Goal: Information Seeking & Learning: Check status

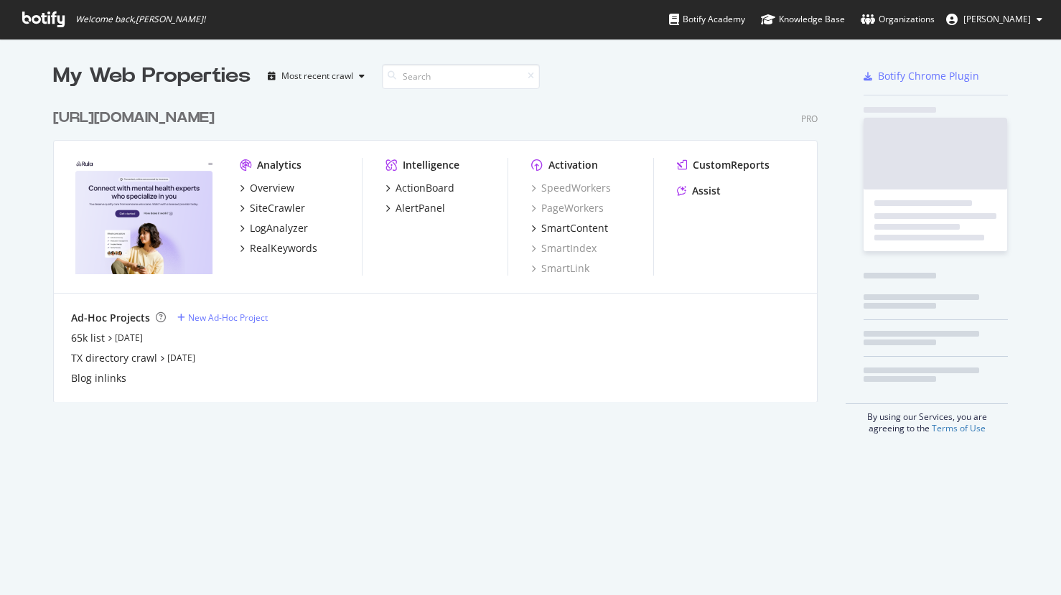
scroll to position [595, 1061]
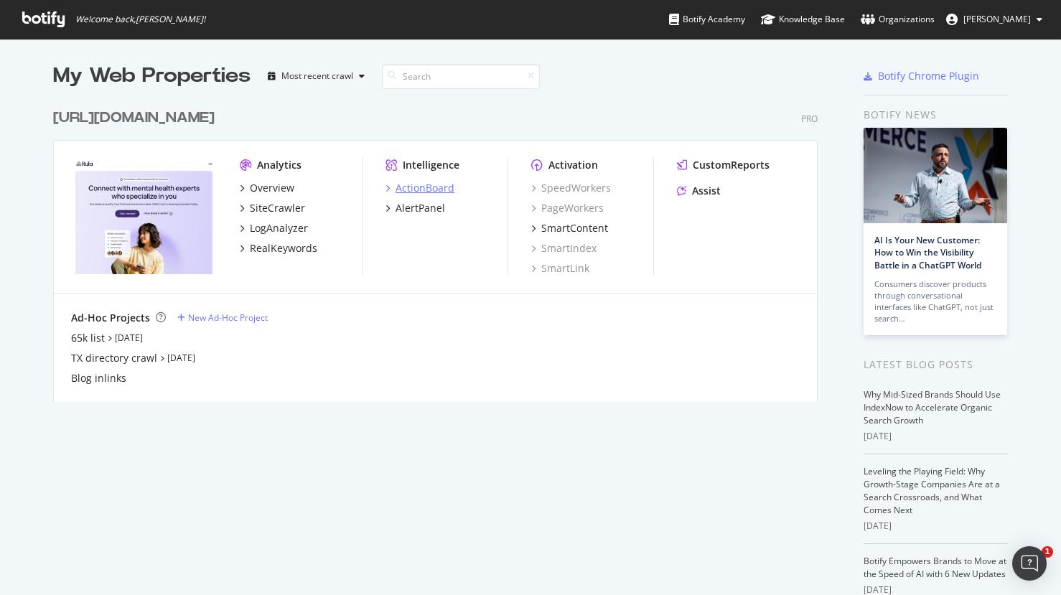
click at [401, 192] on div "ActionBoard" at bounding box center [425, 188] width 59 height 14
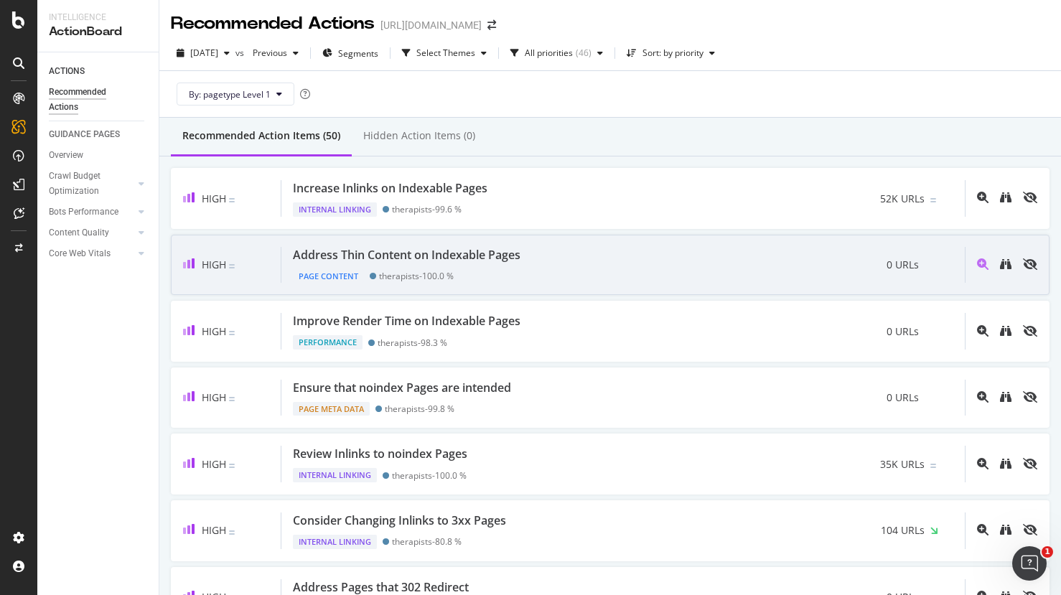
click at [703, 273] on div "Address Thin Content on Indexable Pages Page Content therapists - 100.0 % 0 URLs" at bounding box center [622, 265] width 683 height 37
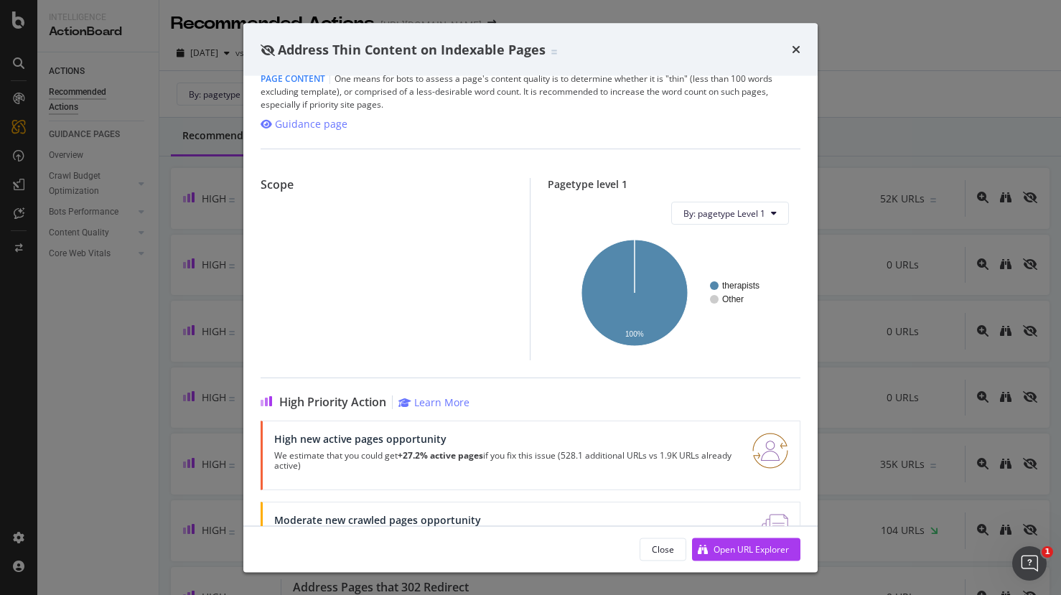
scroll to position [60, 0]
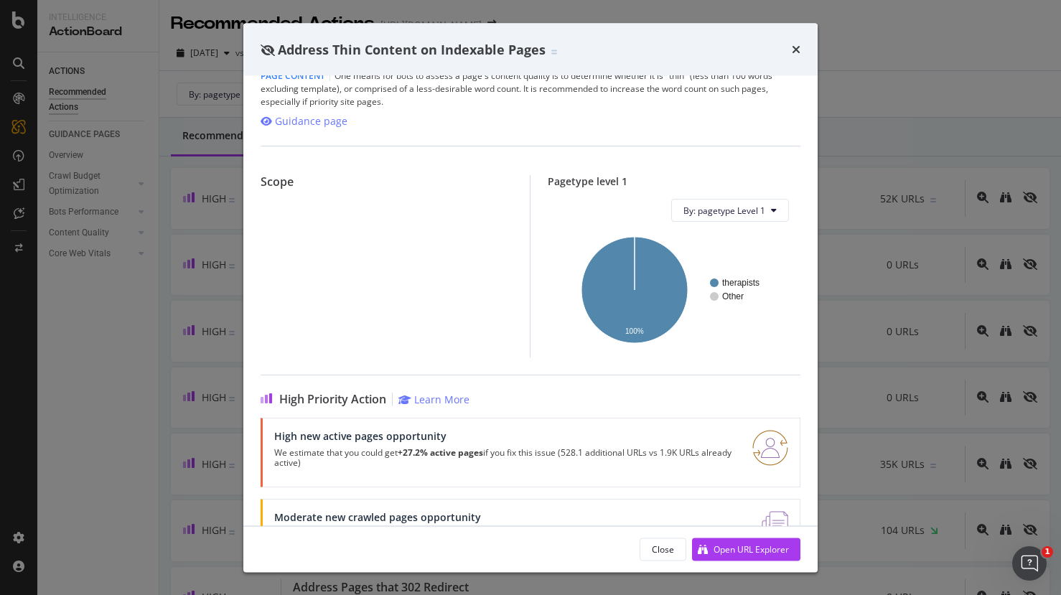
click at [796, 50] on icon "times" at bounding box center [796, 49] width 9 height 11
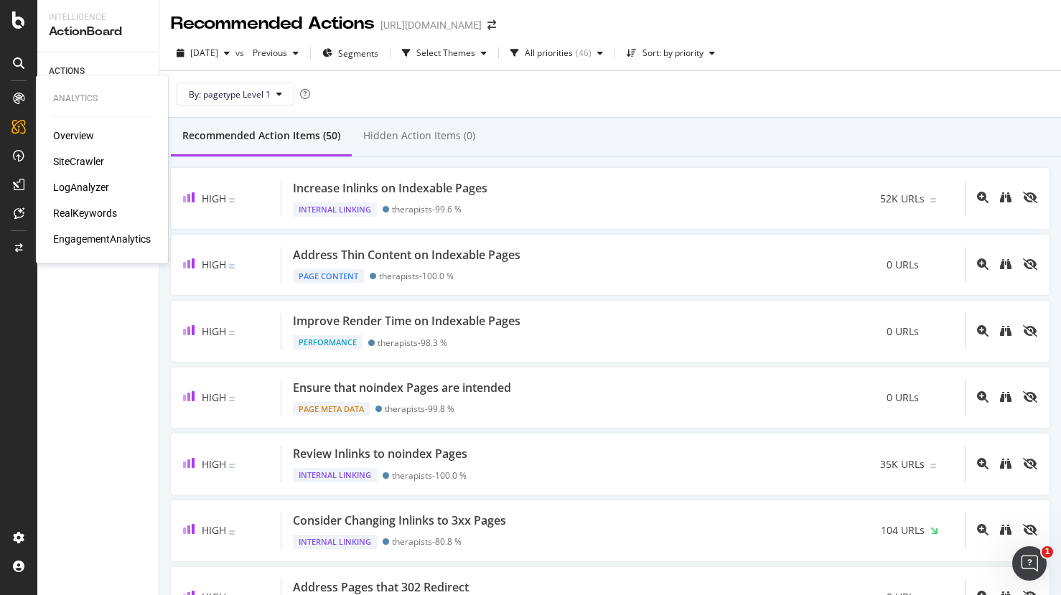
click at [78, 209] on div "RealKeywords" at bounding box center [85, 213] width 64 height 14
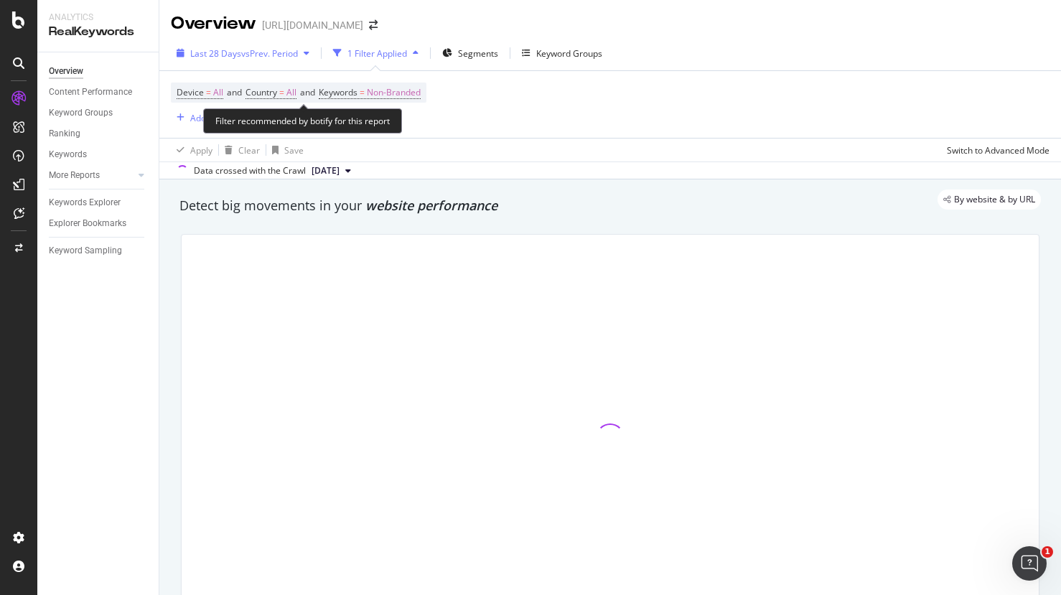
click at [261, 52] on span "vs Prev. Period" at bounding box center [269, 53] width 57 height 12
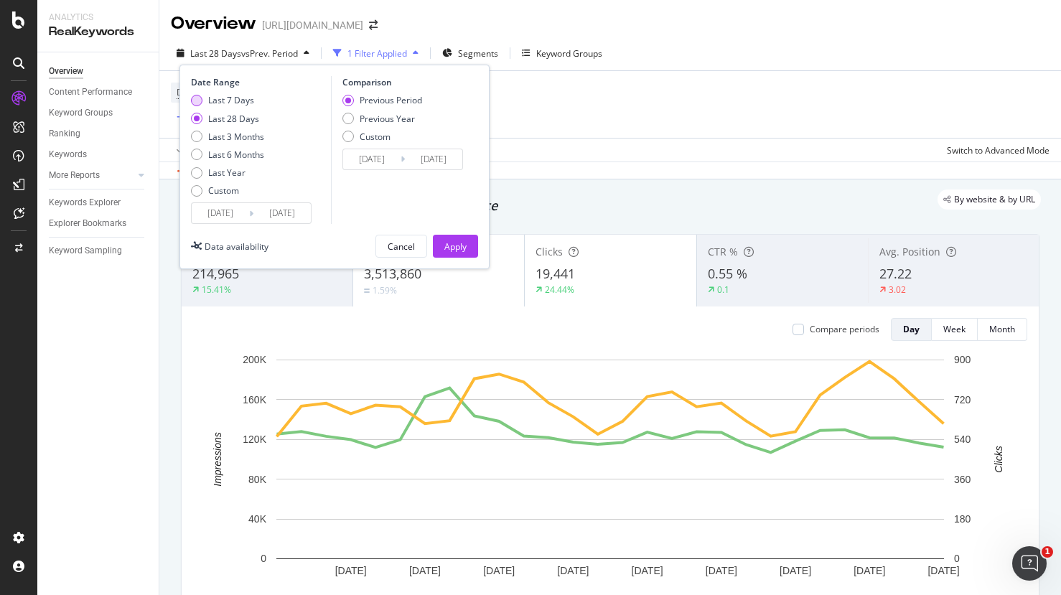
click at [240, 105] on div "Last 7 Days" at bounding box center [231, 100] width 46 height 12
type input "[DATE]"
click at [476, 262] on div "Date Range Last 7 Days Last 28 Days Last 3 Months Last 6 Months Last Year Custo…" at bounding box center [334, 167] width 310 height 205
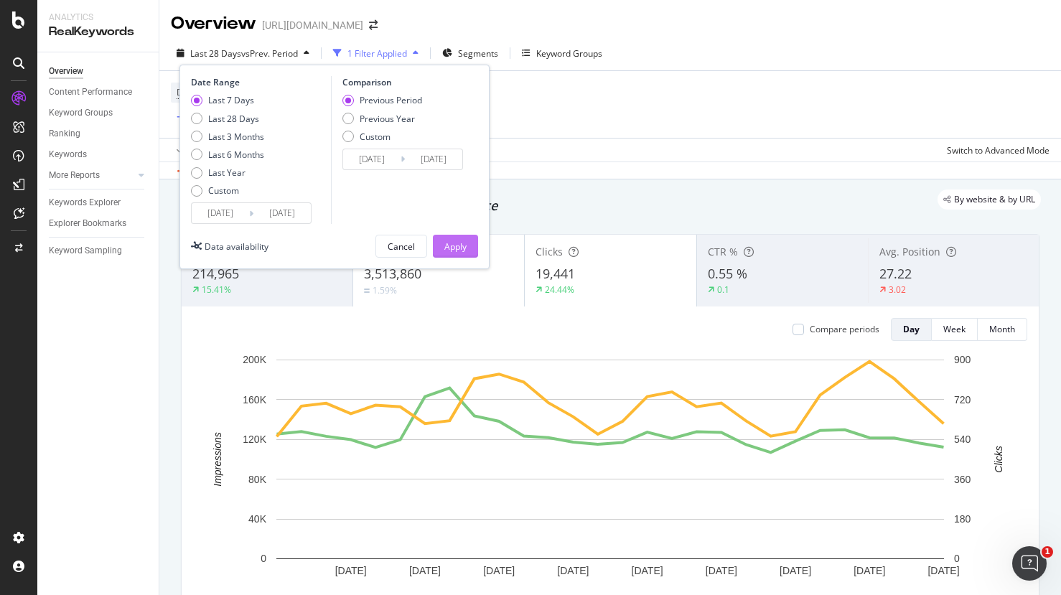
click at [458, 246] on div "Apply" at bounding box center [455, 246] width 22 height 12
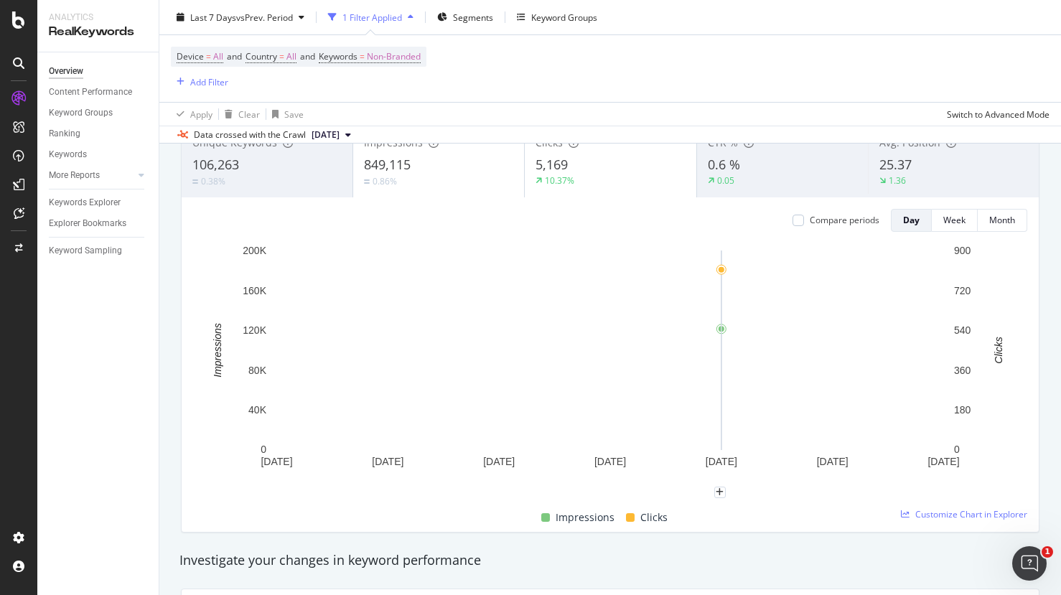
scroll to position [319, 0]
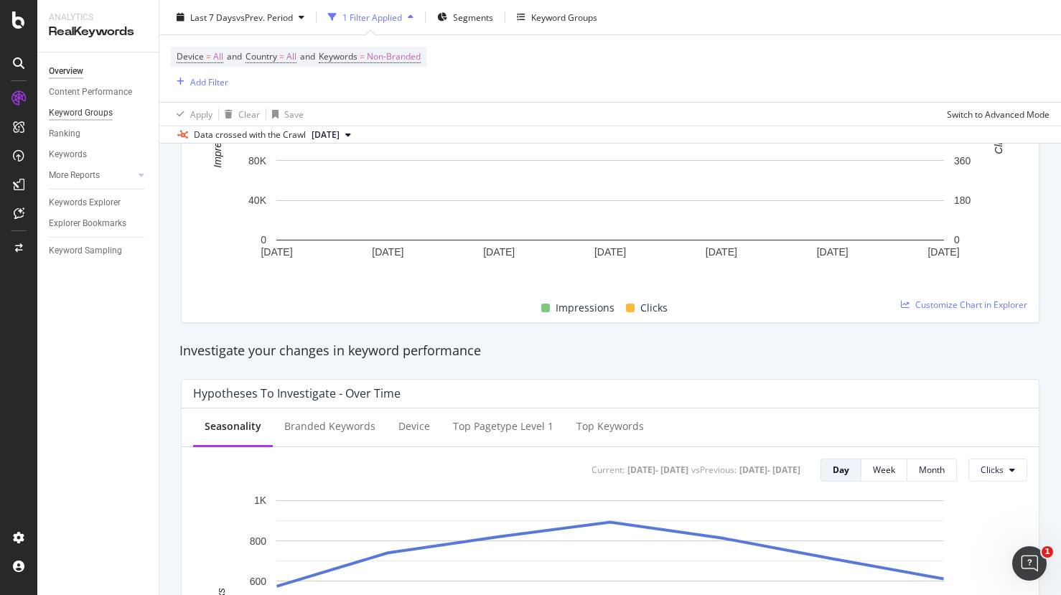
click at [90, 115] on div "Keyword Groups" at bounding box center [81, 113] width 64 height 15
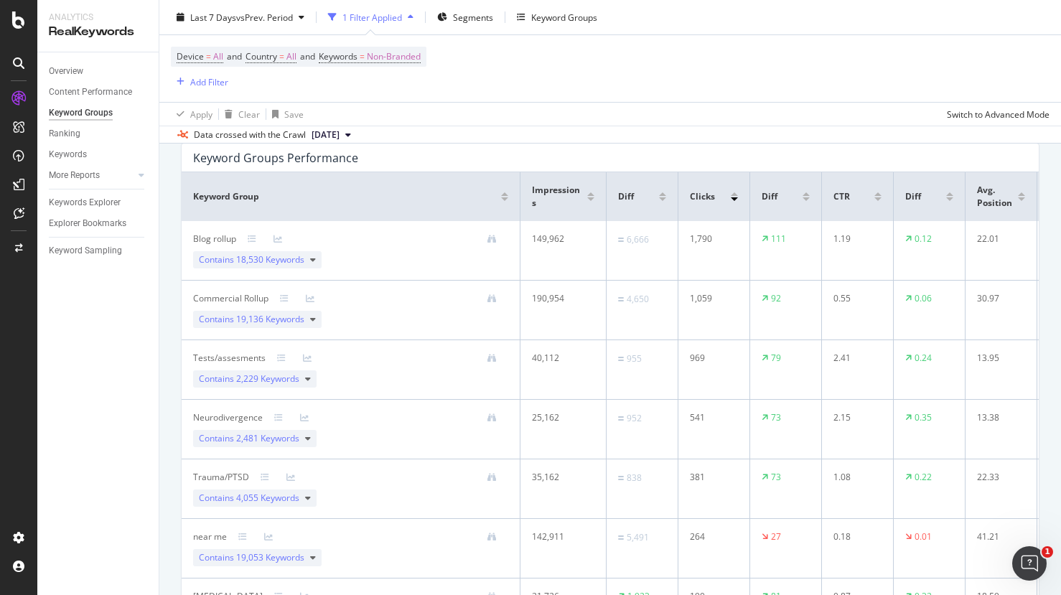
scroll to position [127, 0]
